Goal: Find specific page/section: Find specific page/section

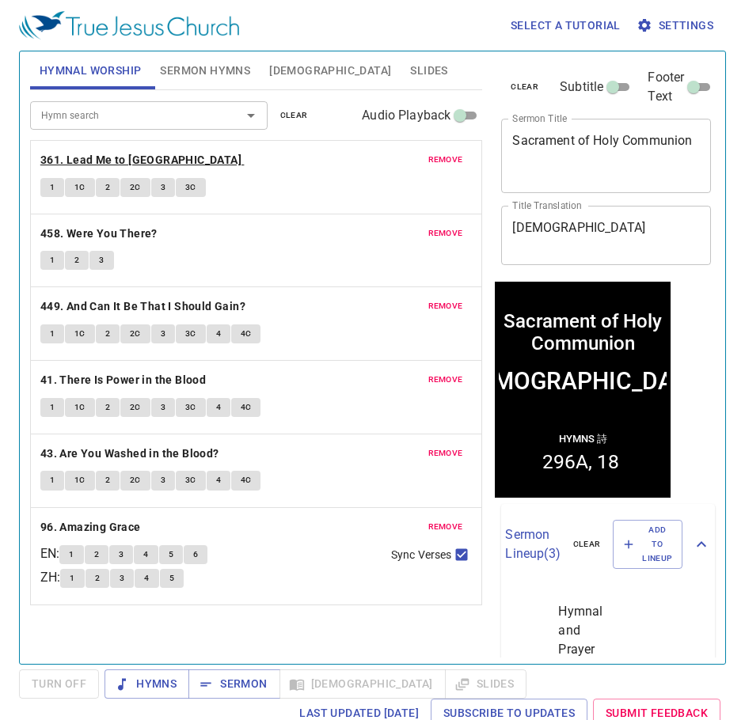
click at [102, 155] on b "361. Lead Me to [GEOGRAPHIC_DATA]" at bounding box center [140, 160] width 201 height 20
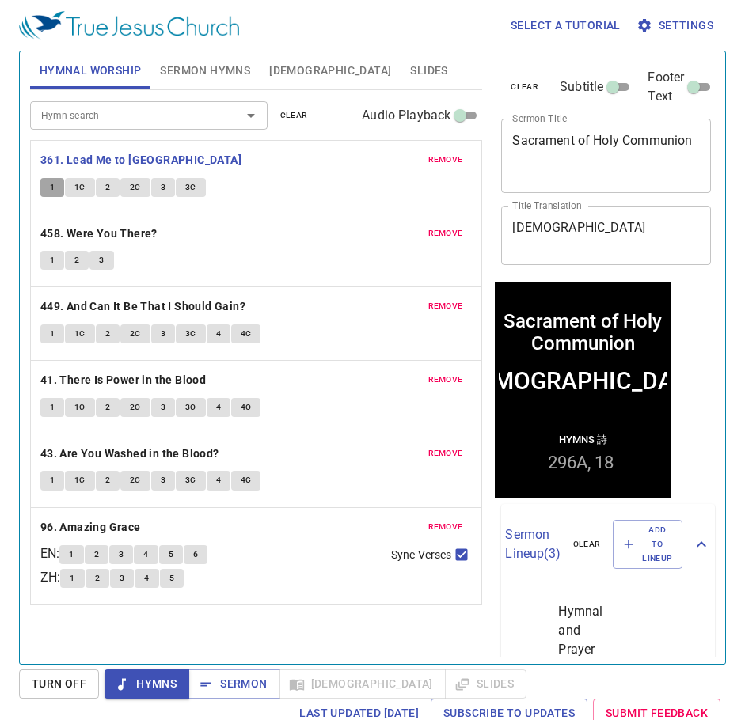
click at [51, 187] on span "1" at bounding box center [52, 187] width 5 height 14
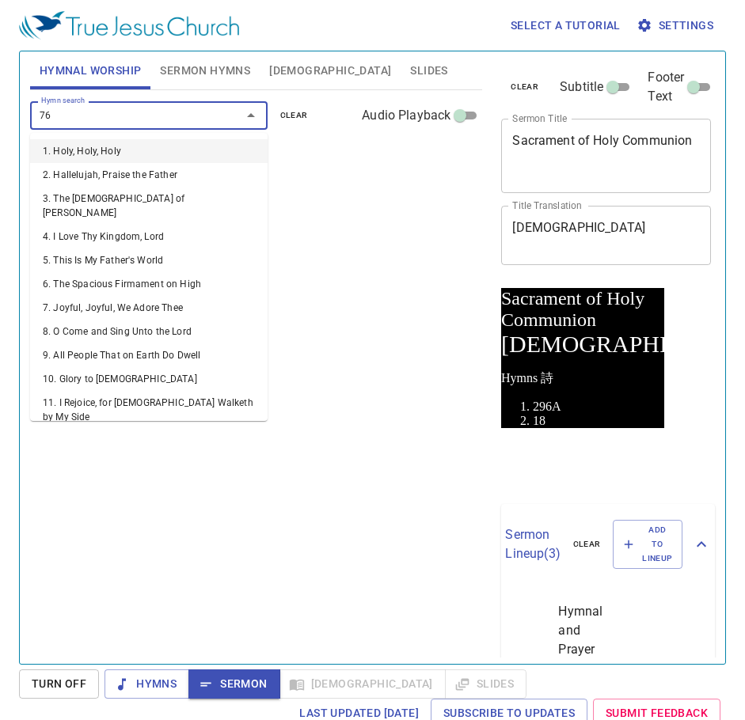
type input "76. At the [GEOGRAPHIC_DATA]"
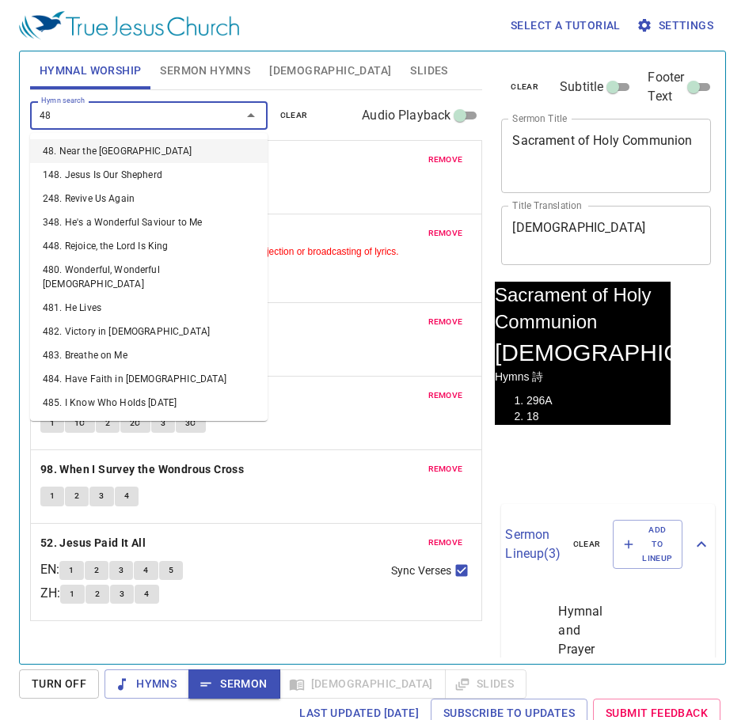
type input "483"
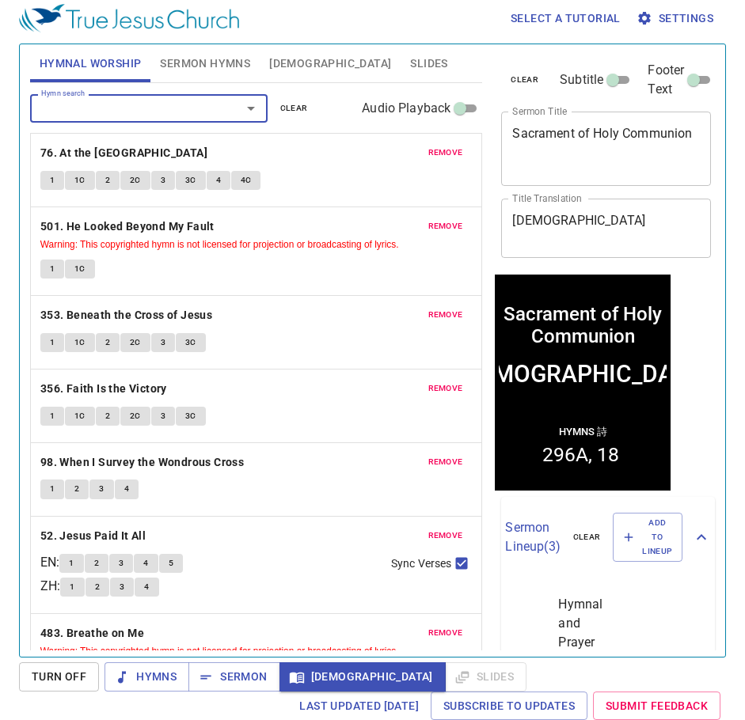
scroll to position [7, 0]
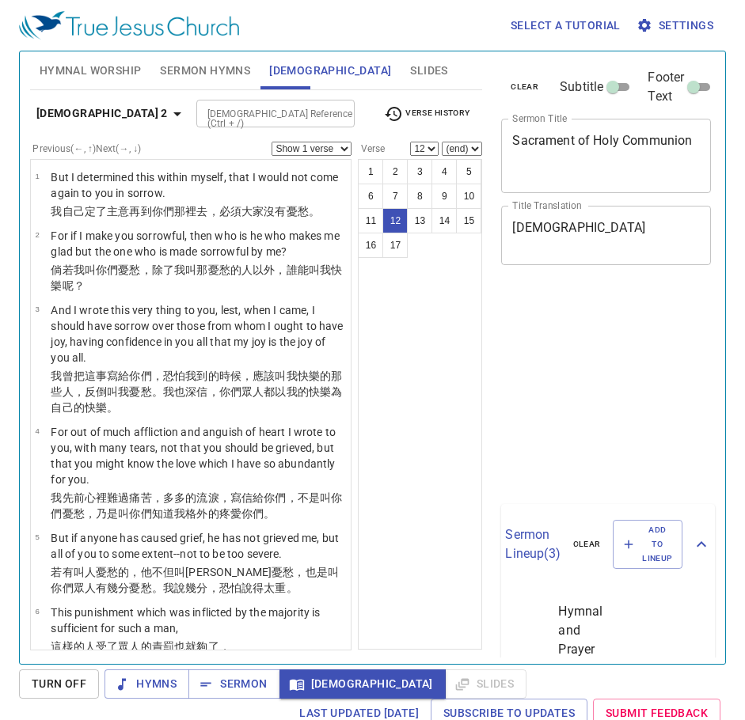
select select "12"
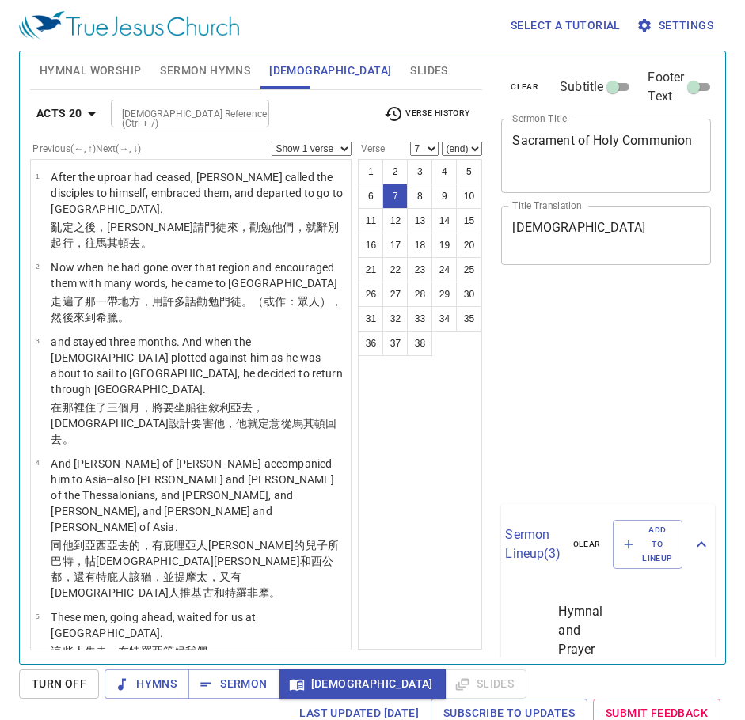
select select "7"
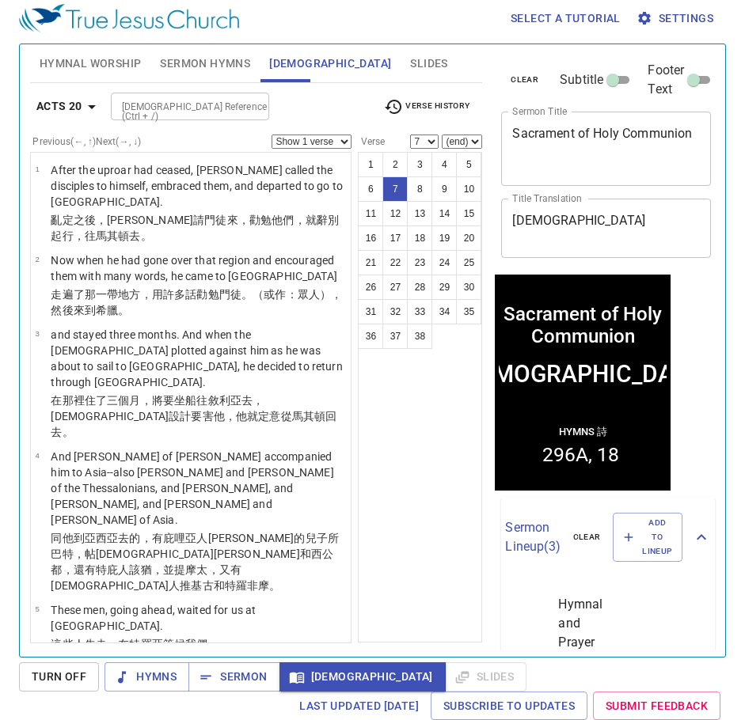
scroll to position [324, 0]
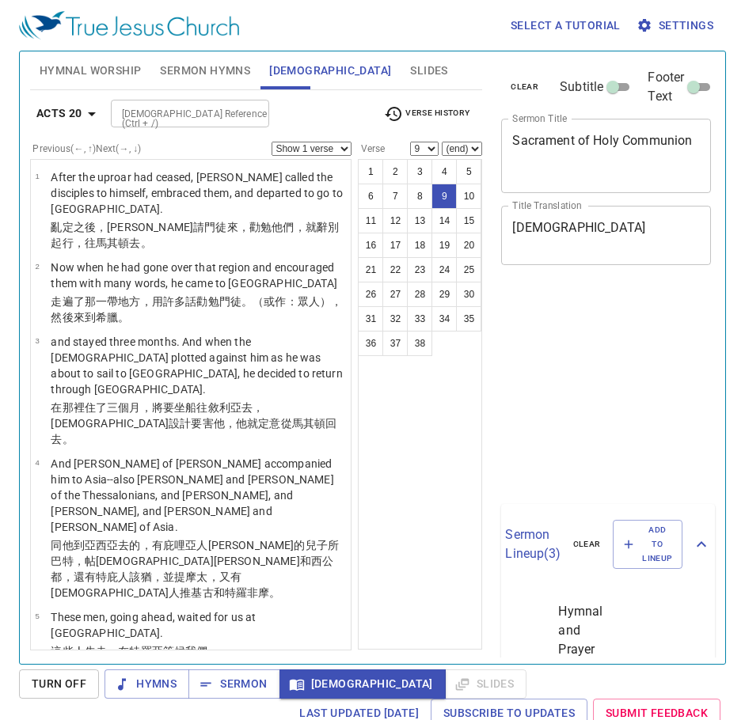
select select "9"
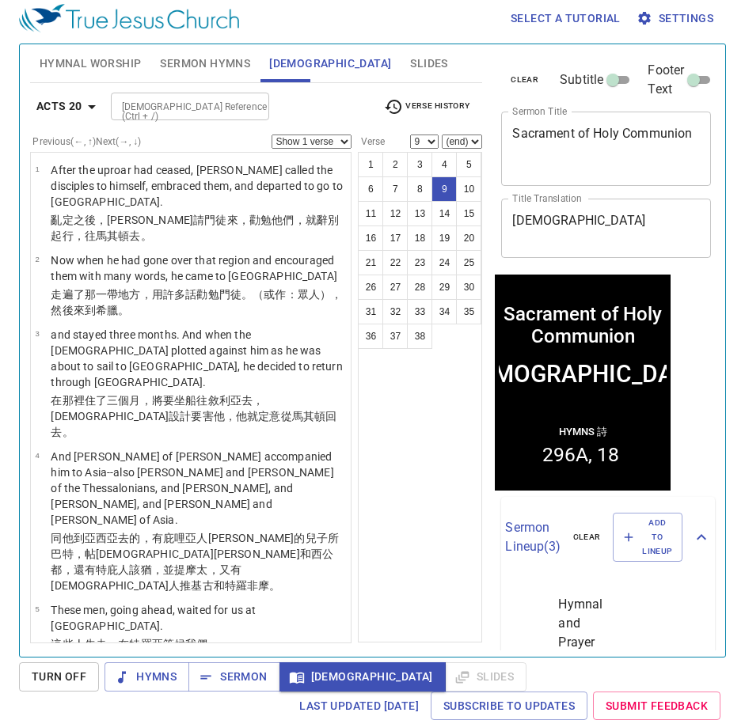
scroll to position [324, 0]
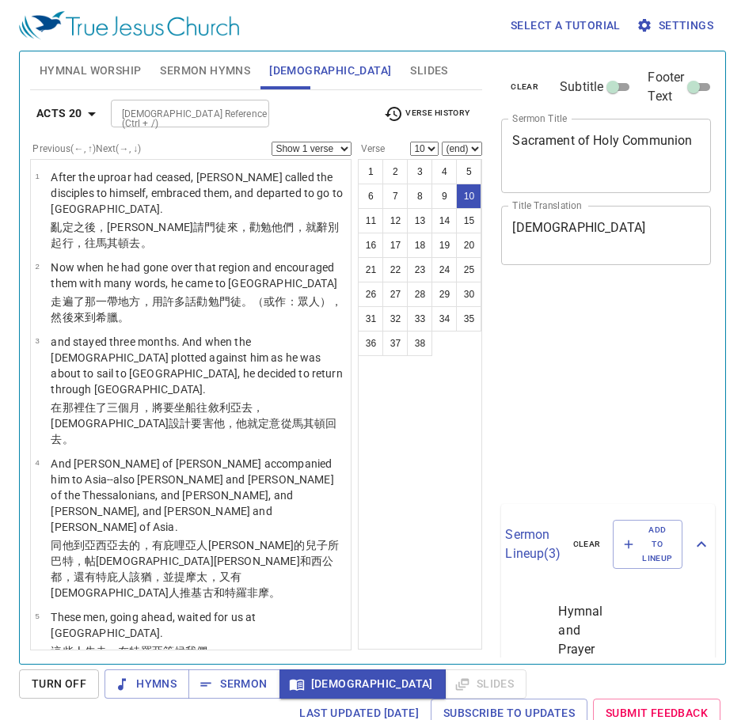
select select "10"
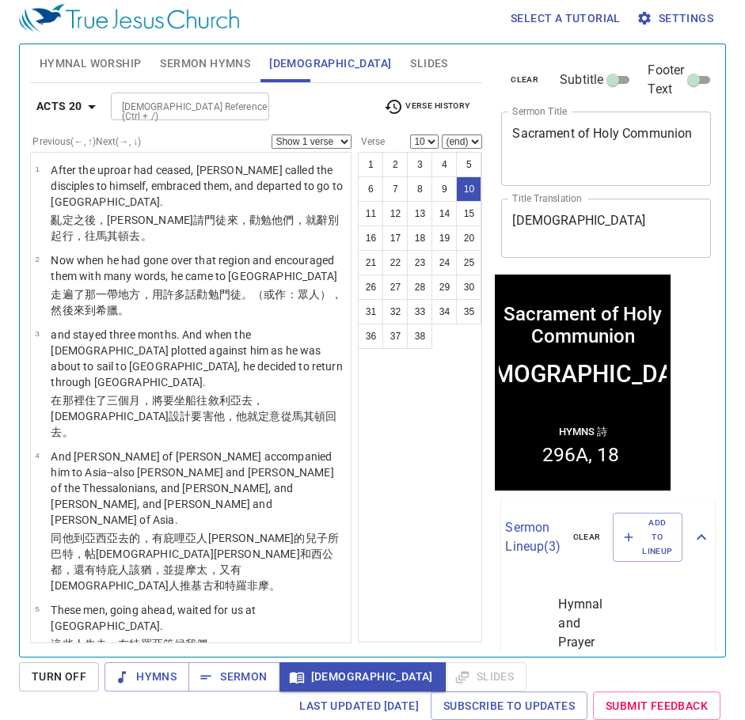
scroll to position [641, 0]
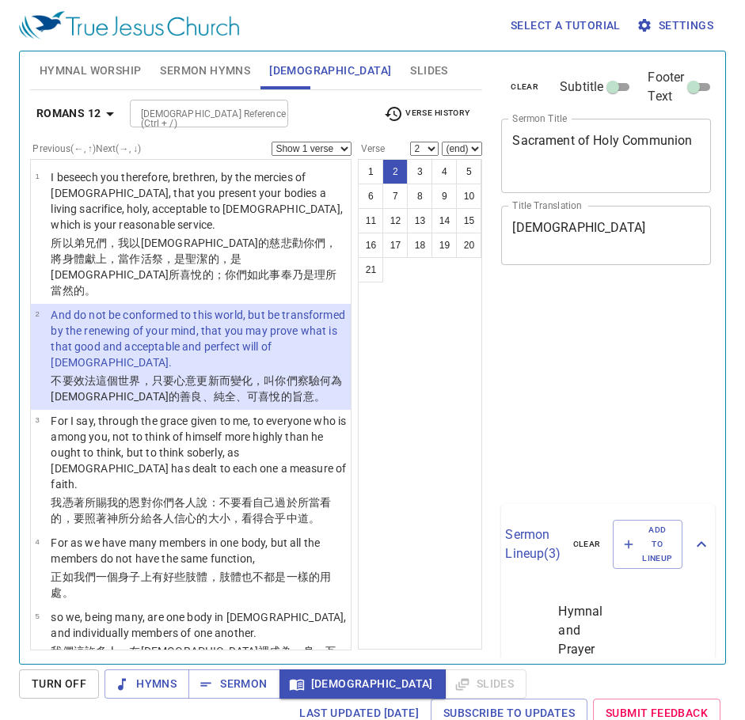
select select "2"
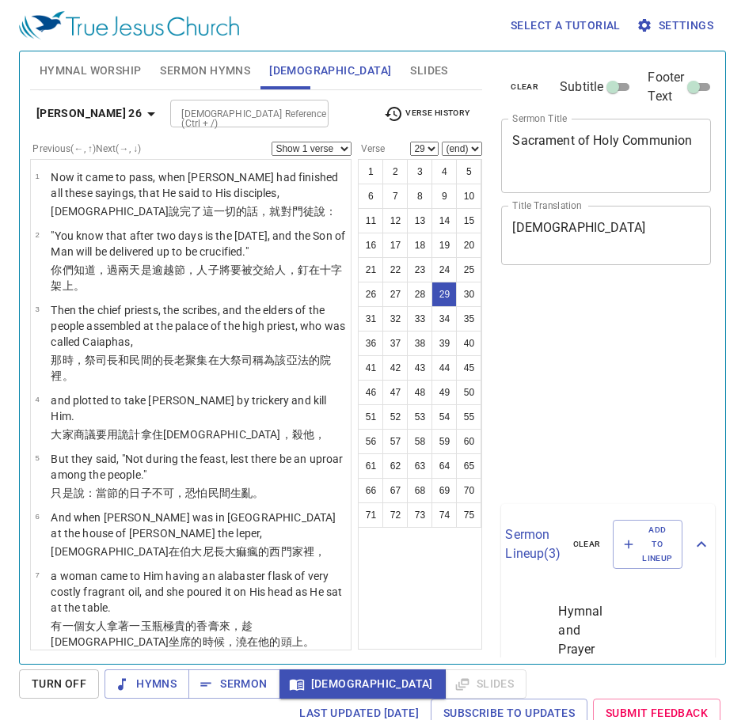
select select "29"
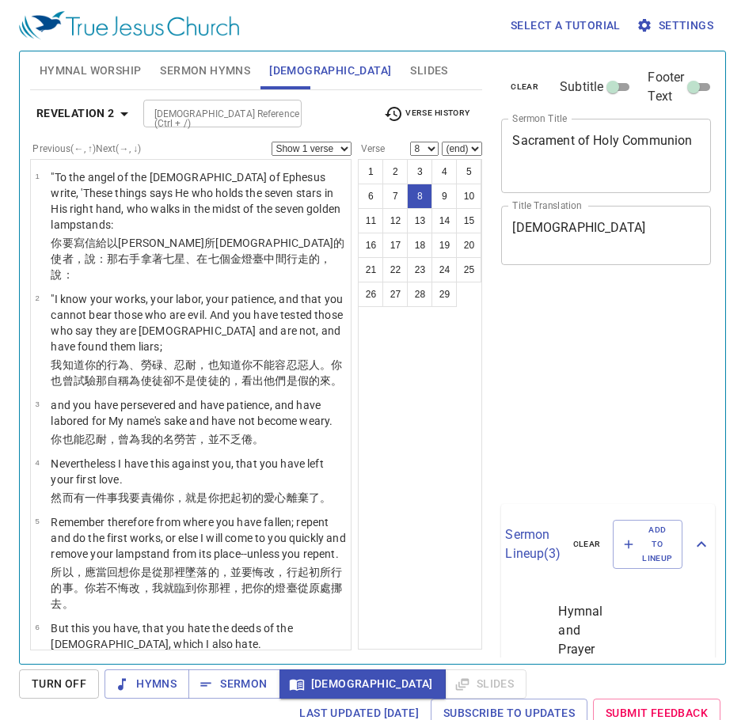
scroll to position [7, 0]
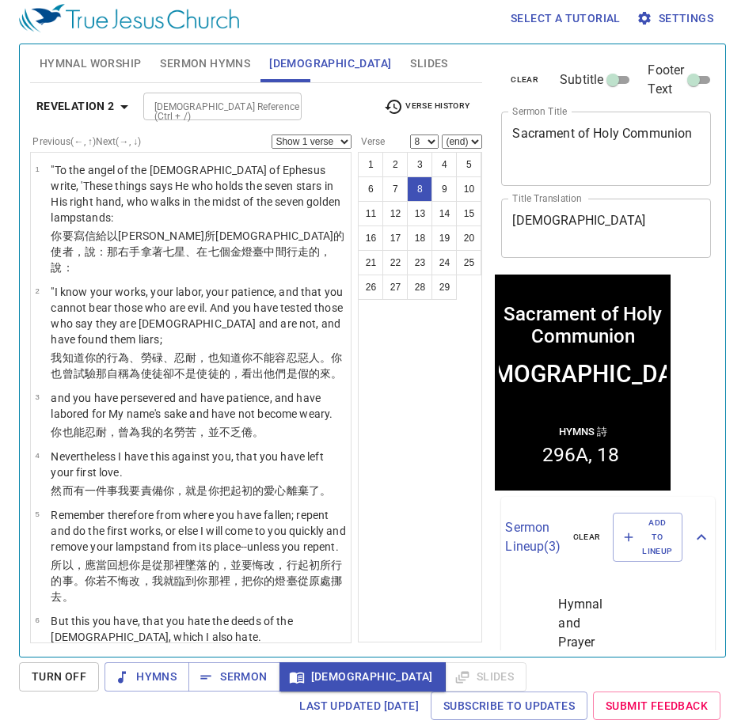
select select "10"
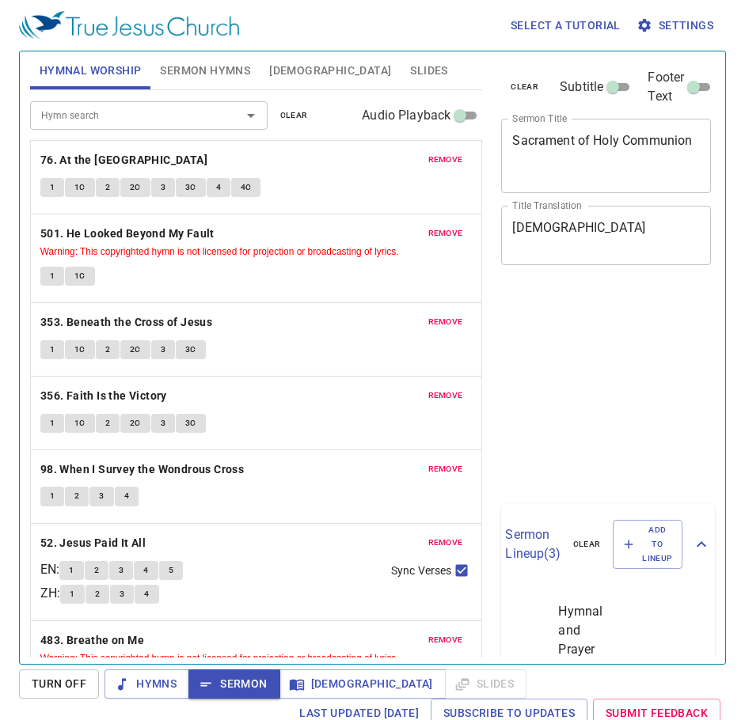
scroll to position [7, 0]
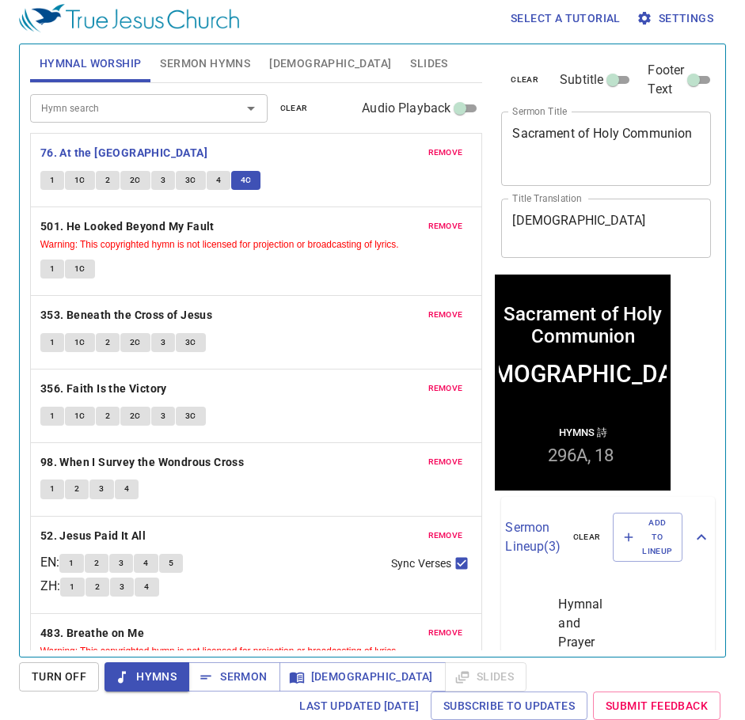
scroll to position [7, 0]
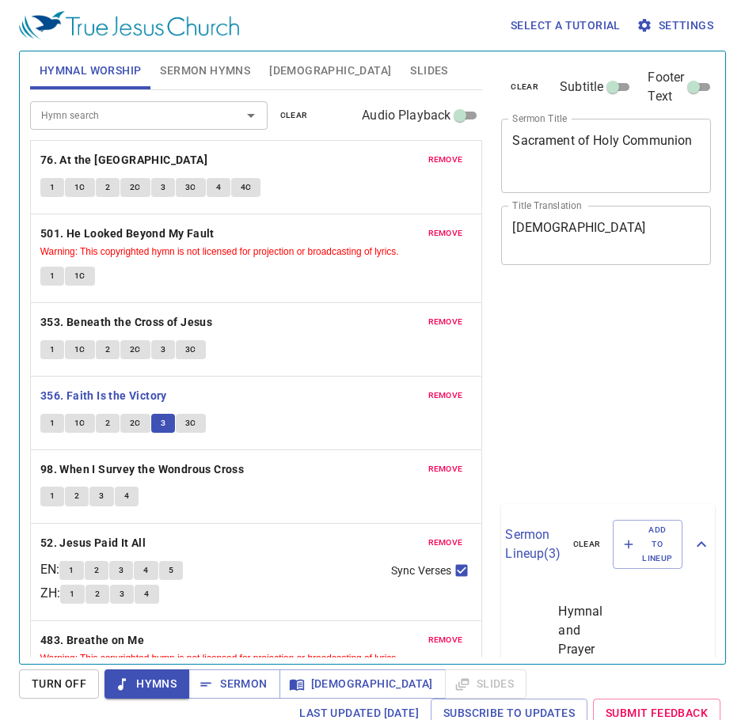
scroll to position [7, 0]
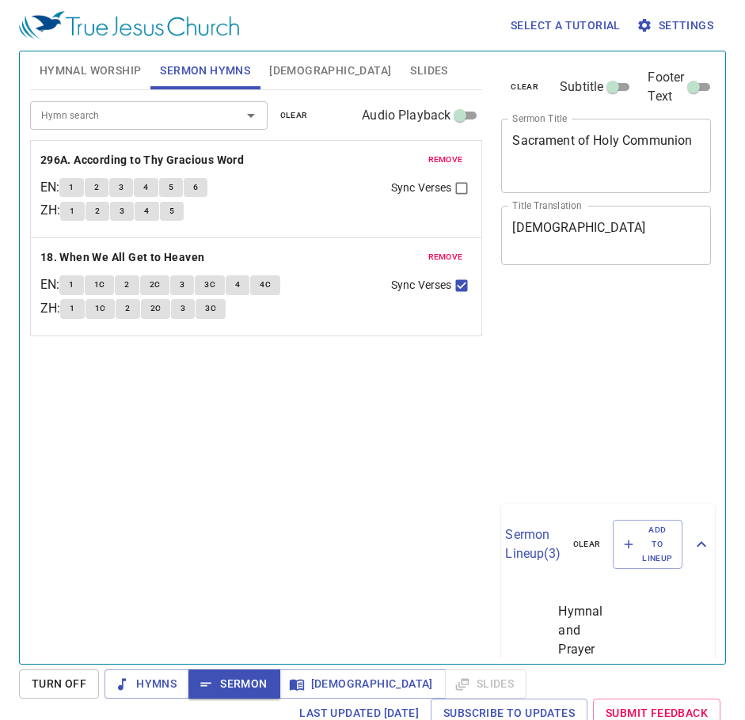
scroll to position [7, 0]
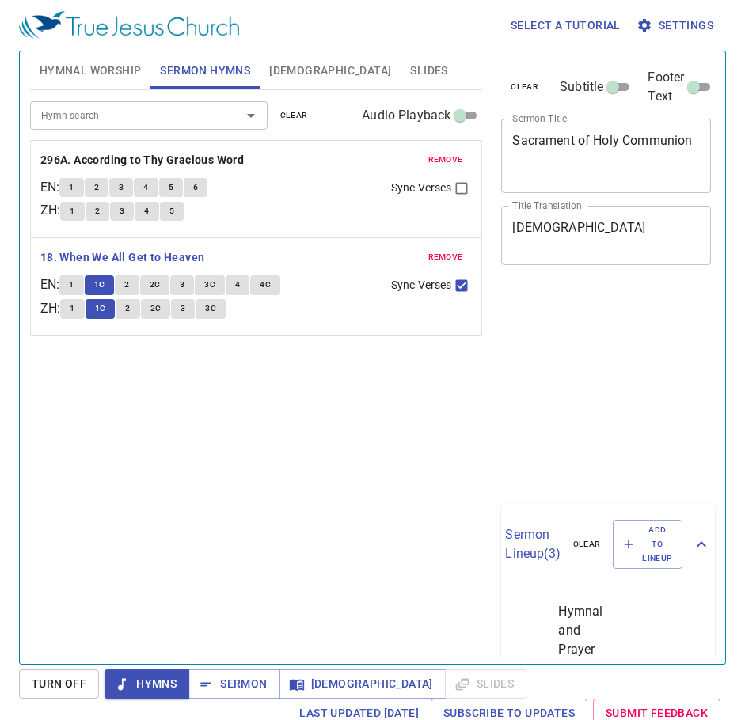
scroll to position [7, 0]
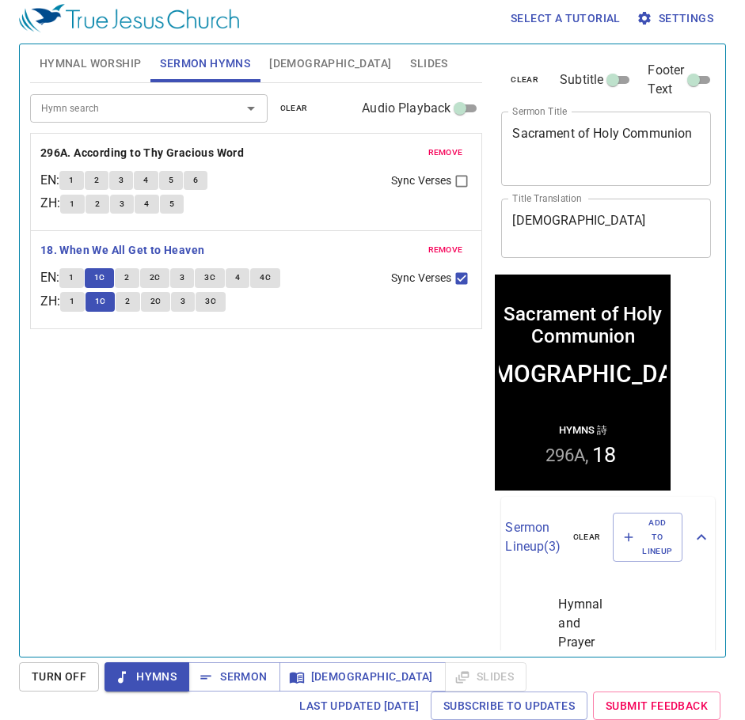
click at [127, 279] on button "2" at bounding box center [127, 277] width 24 height 19
click at [129, 279] on span "2" at bounding box center [126, 278] width 5 height 14
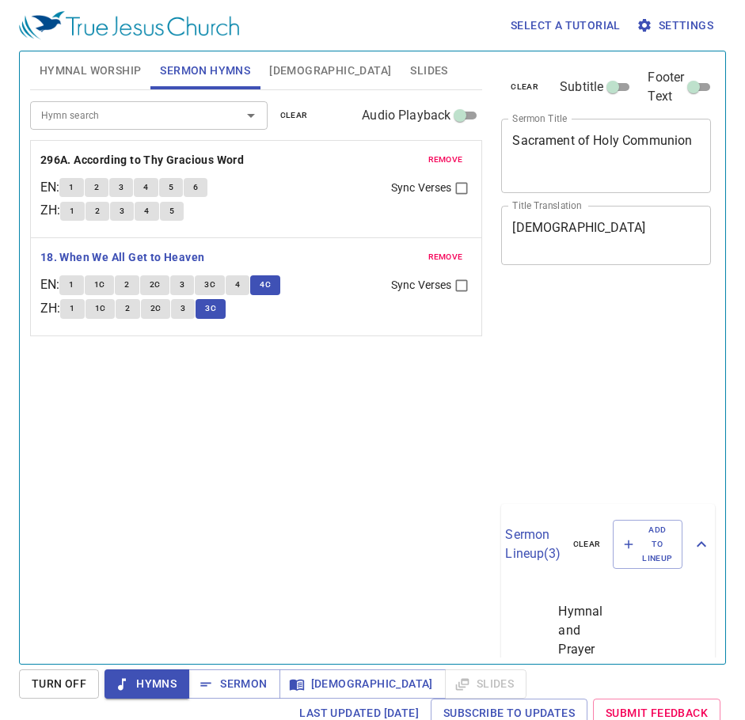
scroll to position [7, 0]
